Goal: Task Accomplishment & Management: Manage account settings

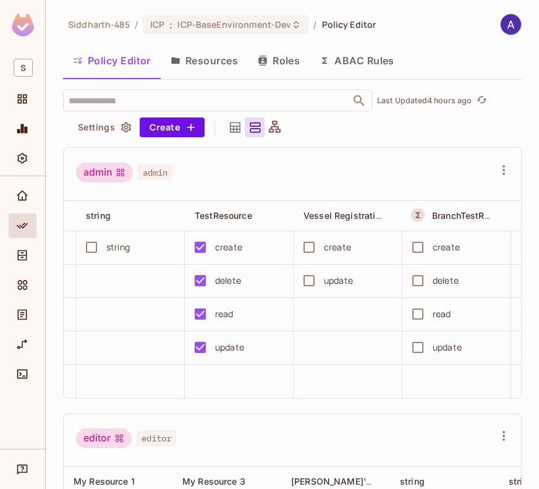
scroll to position [0, 535]
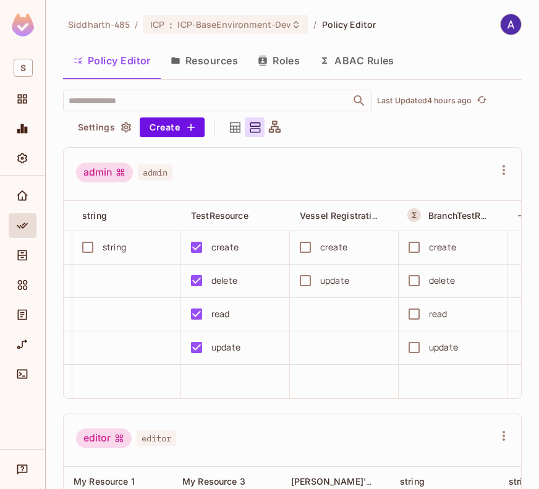
click at [206, 57] on button "Resources" at bounding box center [204, 60] width 87 height 31
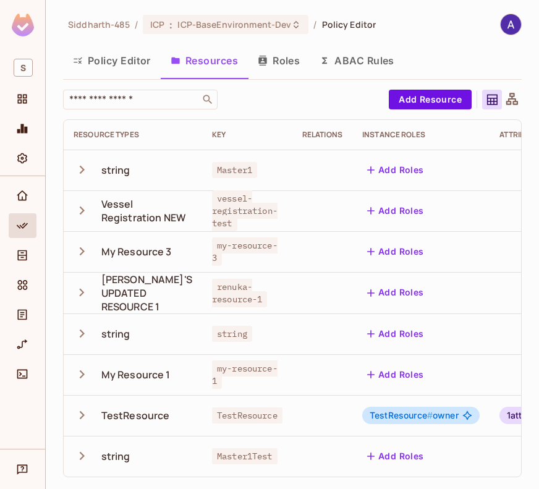
scroll to position [0, 104]
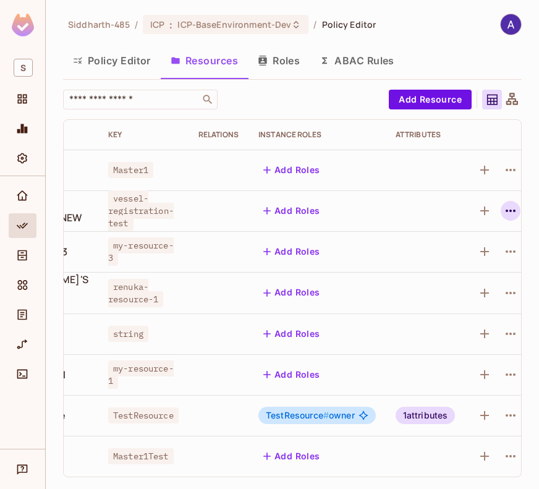
click at [505, 209] on icon "button" at bounding box center [510, 210] width 10 height 2
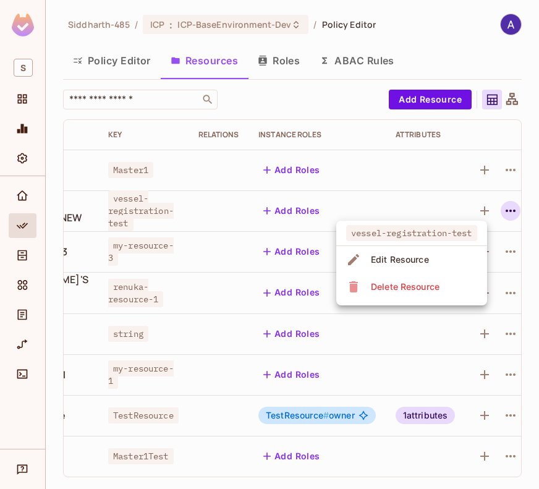
click at [398, 257] on div "Edit Resource" at bounding box center [400, 259] width 58 height 12
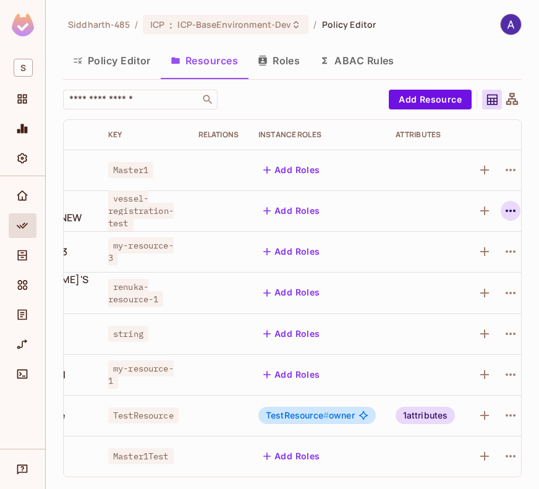
click at [503, 206] on icon "button" at bounding box center [510, 210] width 15 height 15
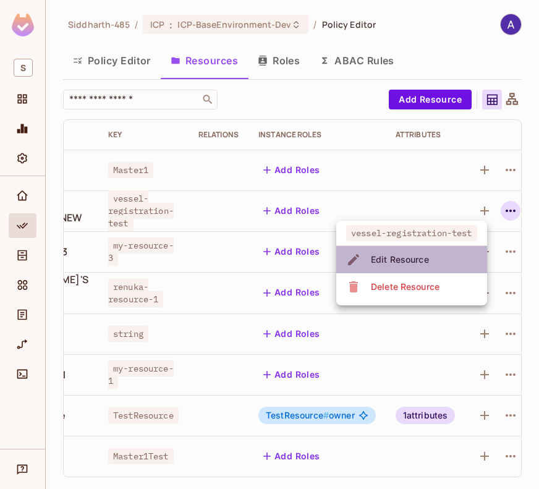
click at [416, 252] on span "Edit Resource" at bounding box center [399, 260] width 65 height 20
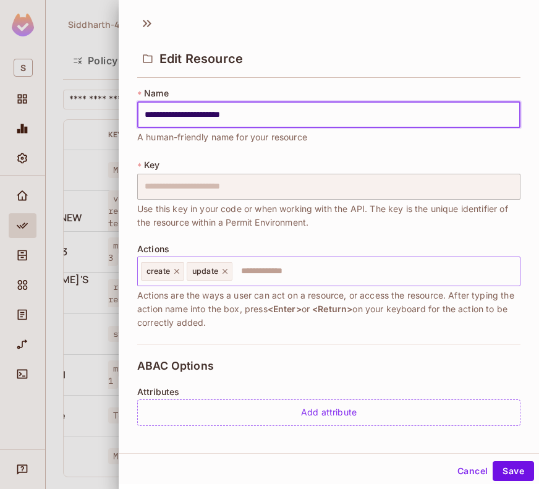
type input "**********"
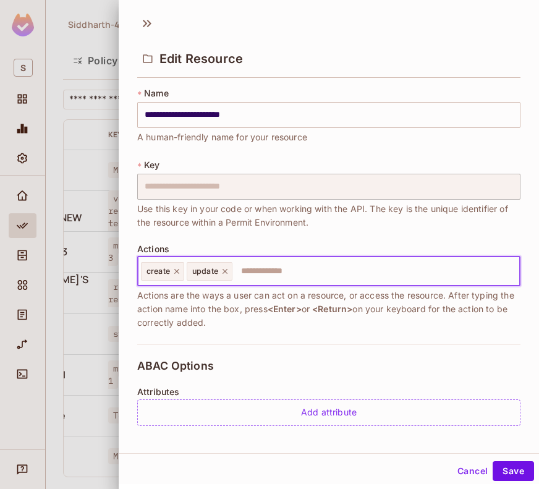
click at [282, 269] on input "text" at bounding box center [374, 271] width 281 height 25
type input "****"
type input "******"
click at [497, 468] on button "Save" at bounding box center [512, 471] width 41 height 20
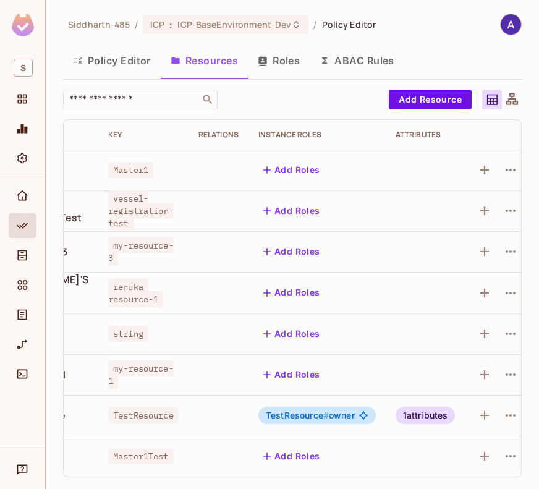
scroll to position [0, 0]
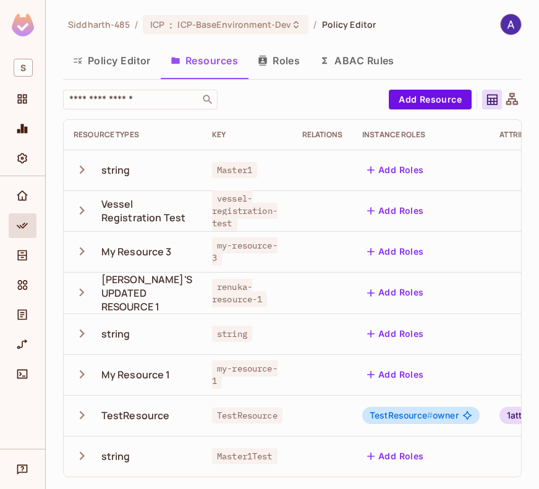
click at [287, 56] on button "Roles" at bounding box center [279, 60] width 62 height 31
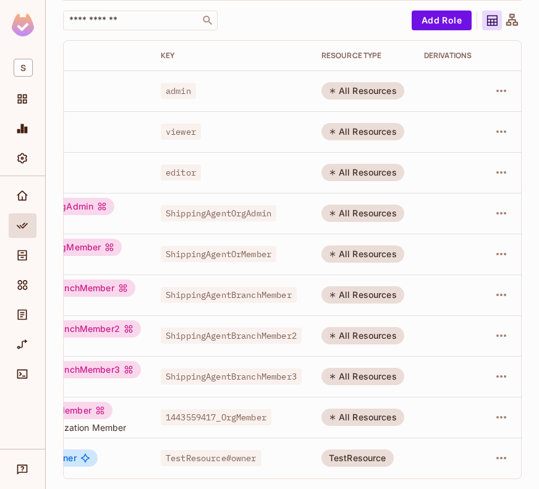
scroll to position [0, 109]
click at [497, 410] on icon "button" at bounding box center [501, 417] width 15 height 15
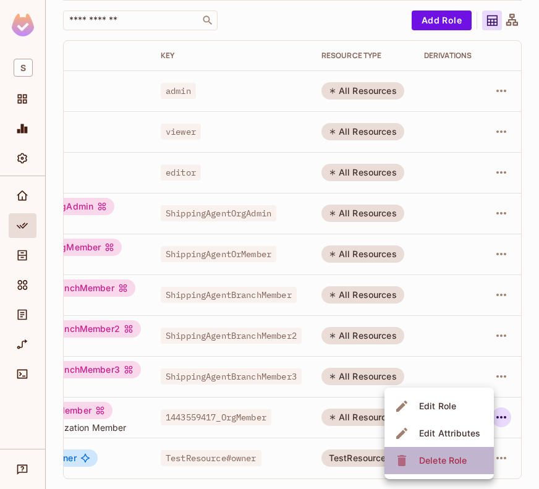
click at [442, 462] on div "Delete Role" at bounding box center [443, 460] width 48 height 12
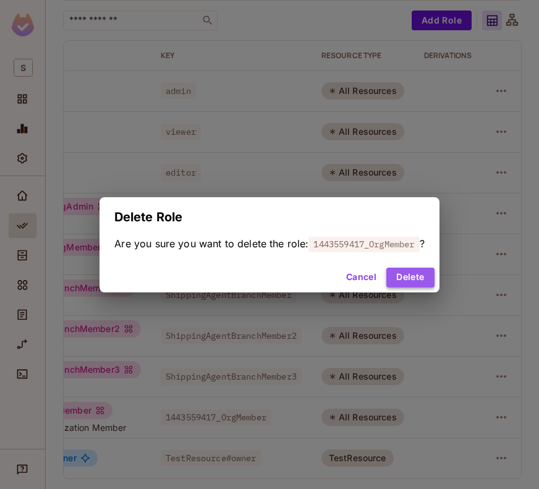
click at [413, 276] on button "Delete" at bounding box center [410, 277] width 48 height 20
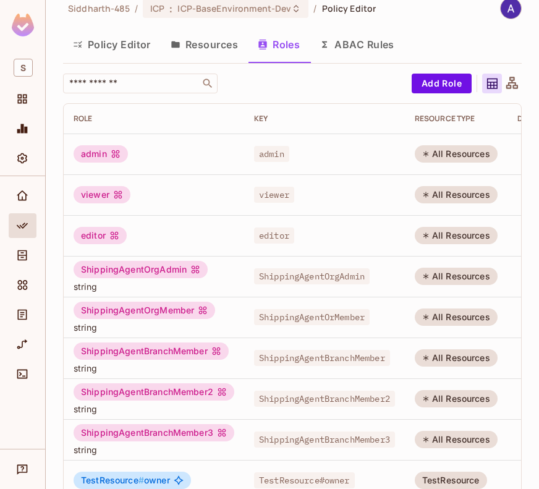
scroll to position [47, 0]
